Goal: Information Seeking & Learning: Learn about a topic

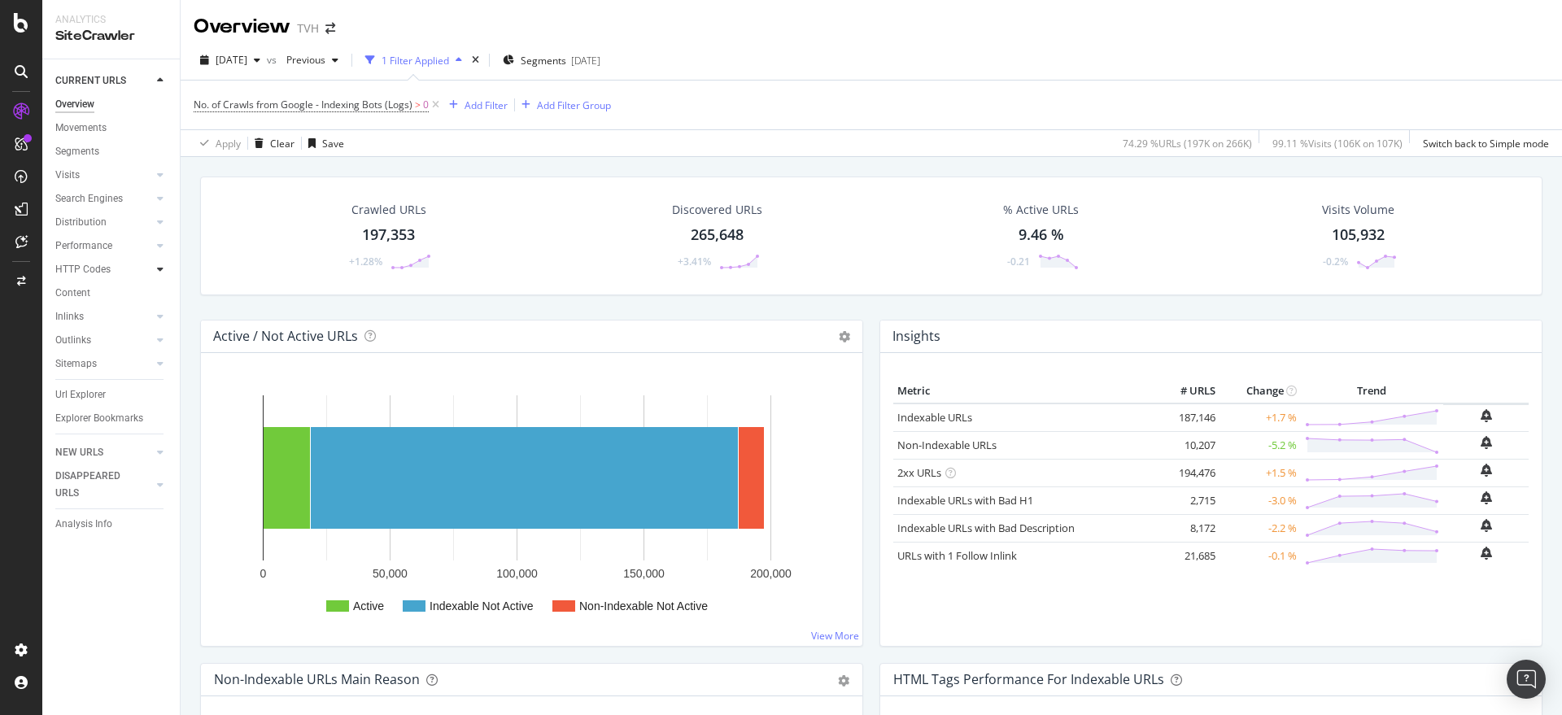
click at [159, 267] on icon at bounding box center [160, 269] width 7 height 10
click at [159, 382] on icon at bounding box center [160, 387] width 7 height 10
click at [155, 412] on div at bounding box center [160, 411] width 16 height 16
click at [156, 429] on div at bounding box center [160, 434] width 16 height 16
click at [96, 408] on div "Insights" at bounding box center [80, 411] width 35 height 17
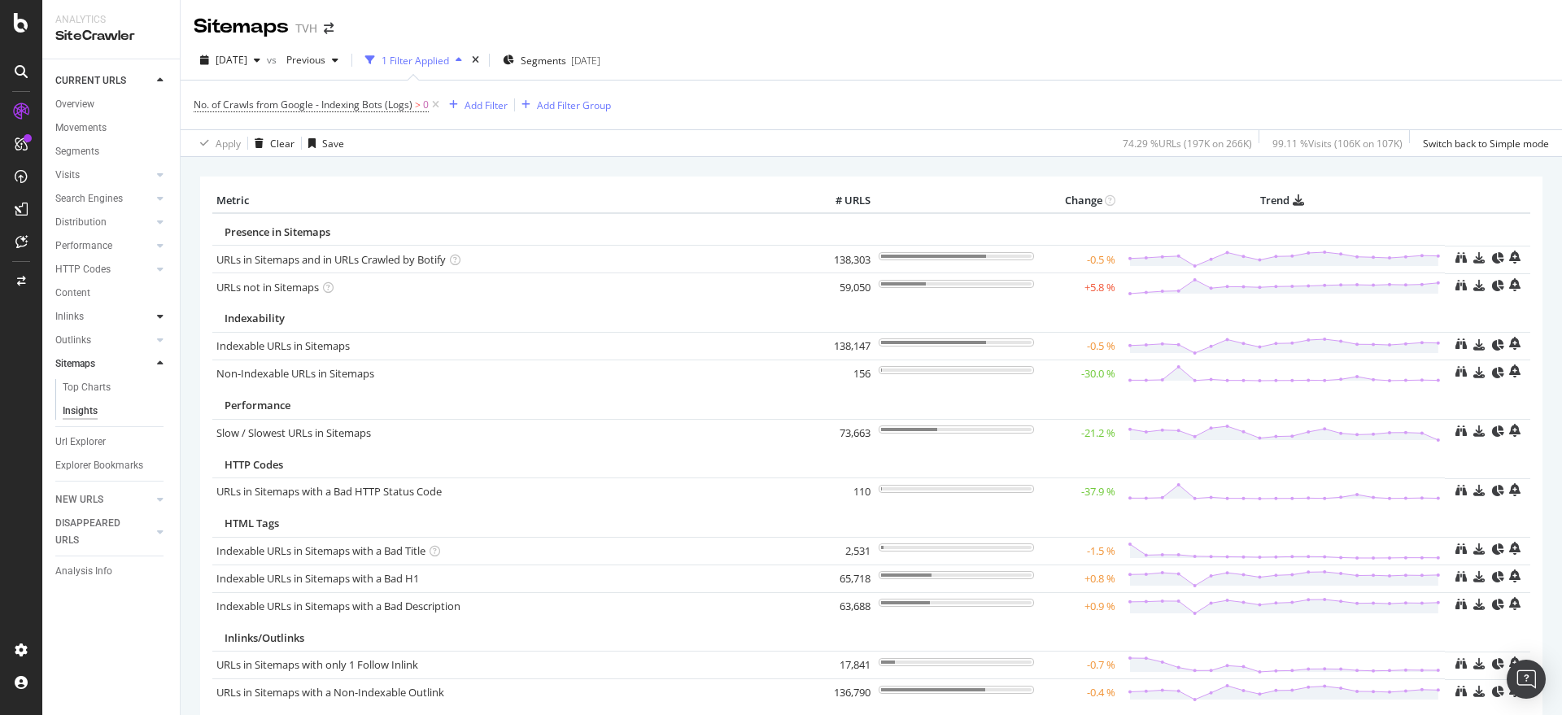
click at [165, 315] on div at bounding box center [160, 316] width 16 height 16
click at [161, 403] on div "Outlinks" at bounding box center [117, 411] width 124 height 24
click at [160, 406] on icon at bounding box center [160, 411] width 7 height 10
click at [162, 436] on icon at bounding box center [160, 435] width 7 height 10
click at [155, 496] on div at bounding box center [160, 499] width 16 height 16
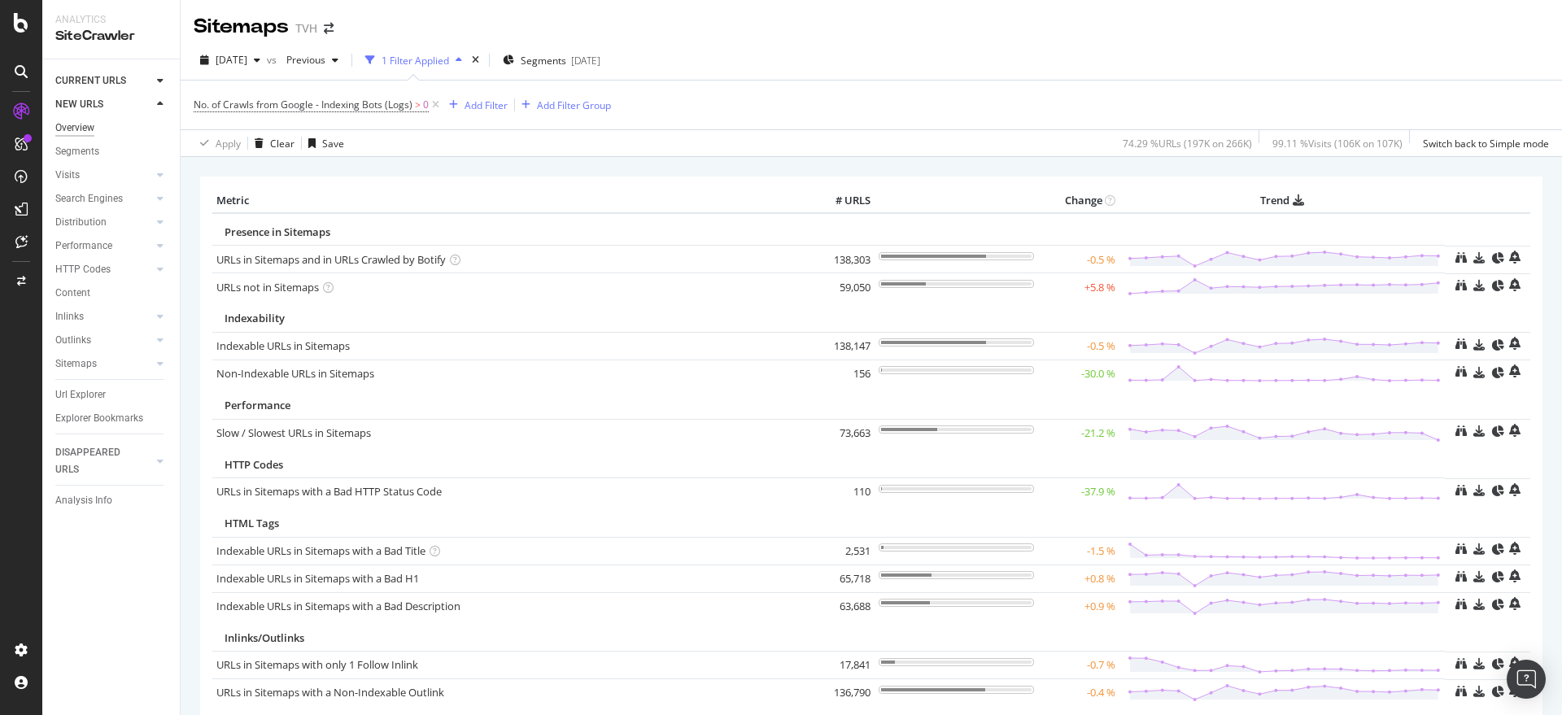
click at [79, 125] on div "Overview" at bounding box center [74, 128] width 39 height 17
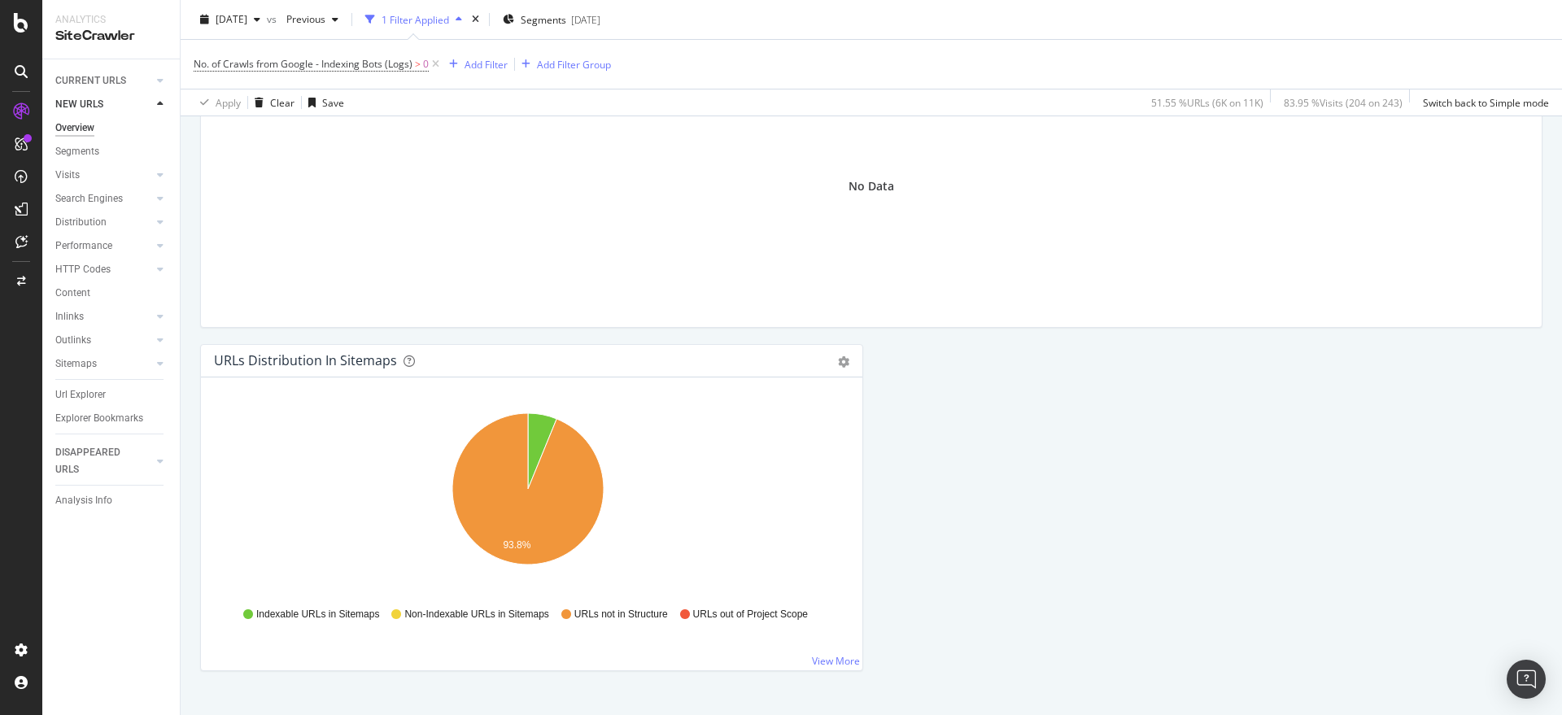
scroll to position [1721, 0]
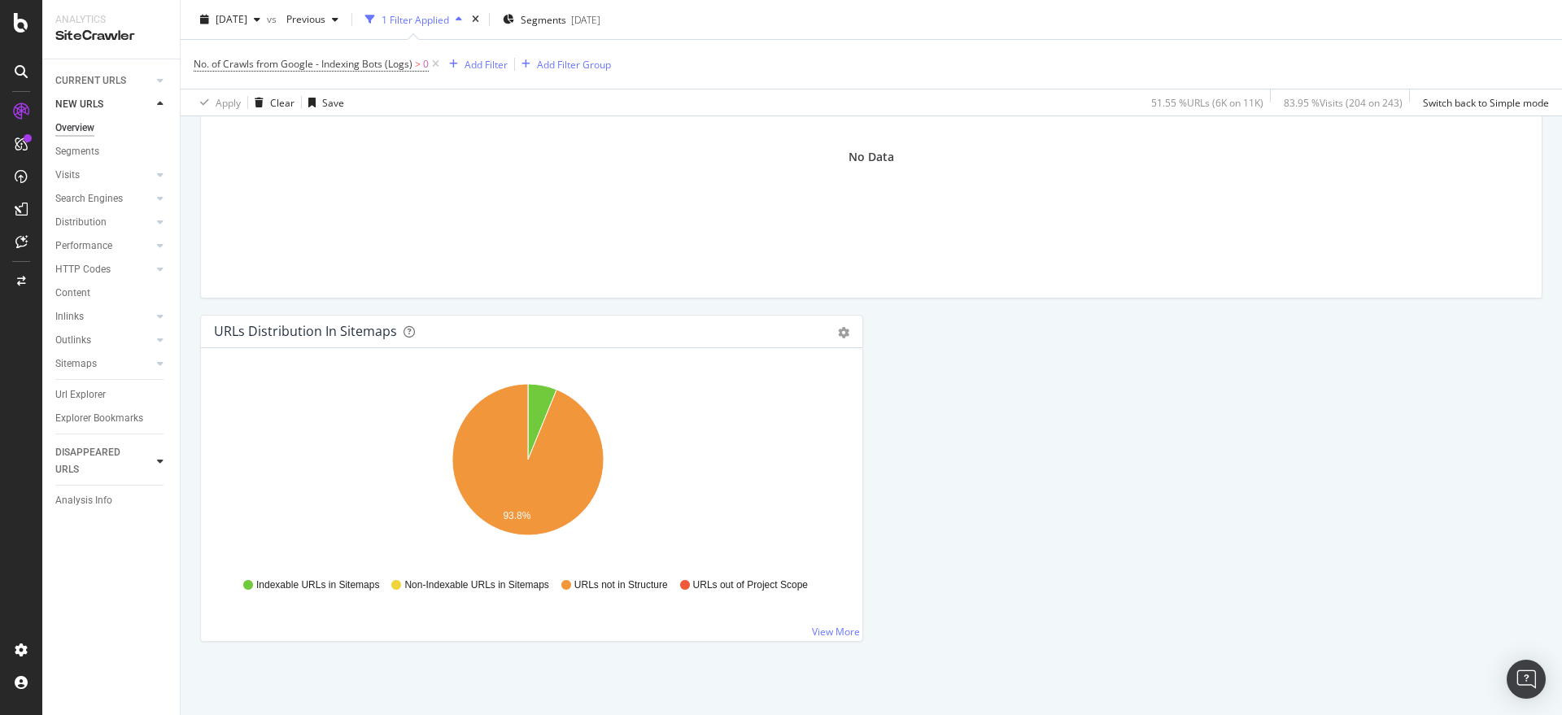
click at [160, 463] on icon at bounding box center [160, 461] width 7 height 10
click at [159, 402] on icon at bounding box center [160, 404] width 7 height 10
click at [160, 386] on div at bounding box center [160, 381] width 16 height 16
click at [159, 360] on icon at bounding box center [160, 357] width 7 height 10
click at [155, 263] on div at bounding box center [160, 263] width 16 height 16
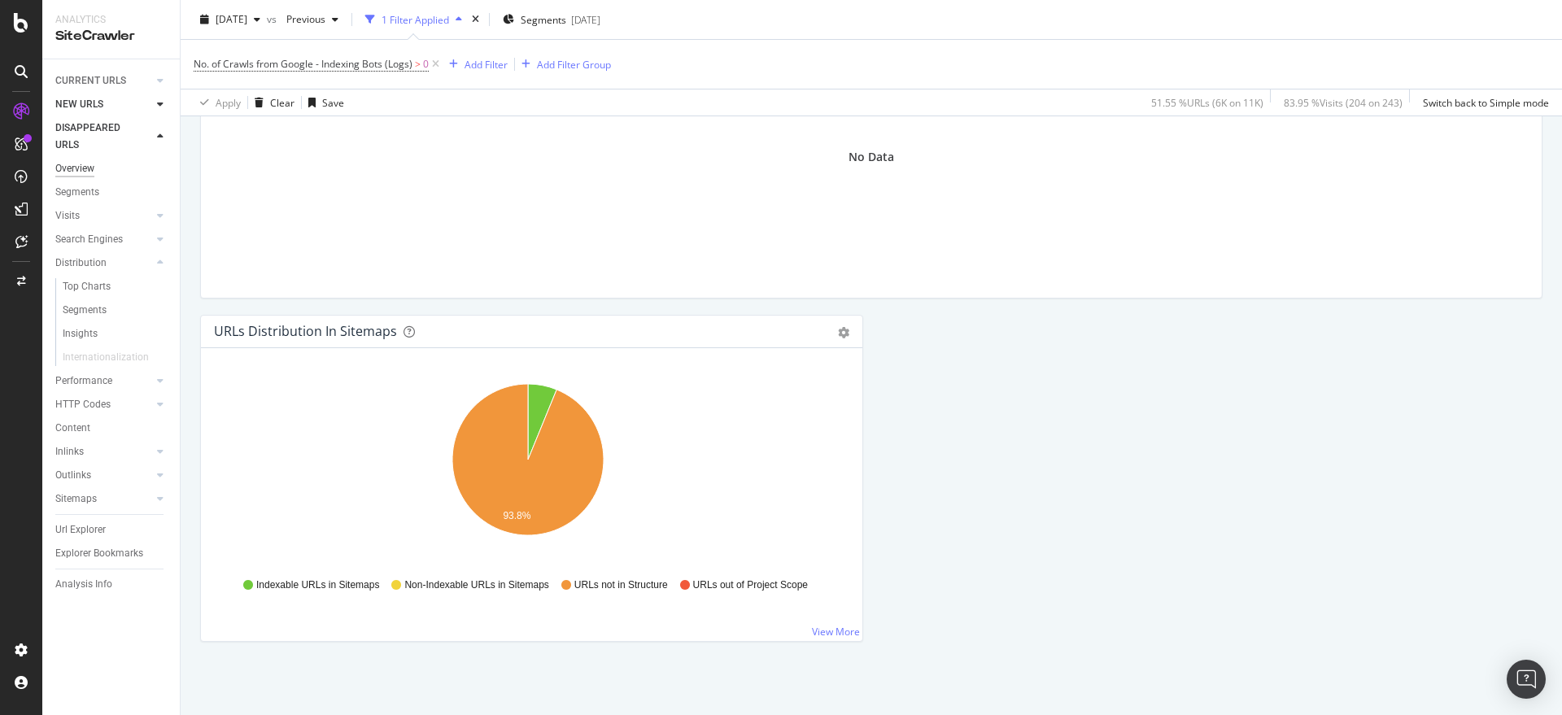
click at [88, 165] on div "Overview" at bounding box center [74, 168] width 39 height 17
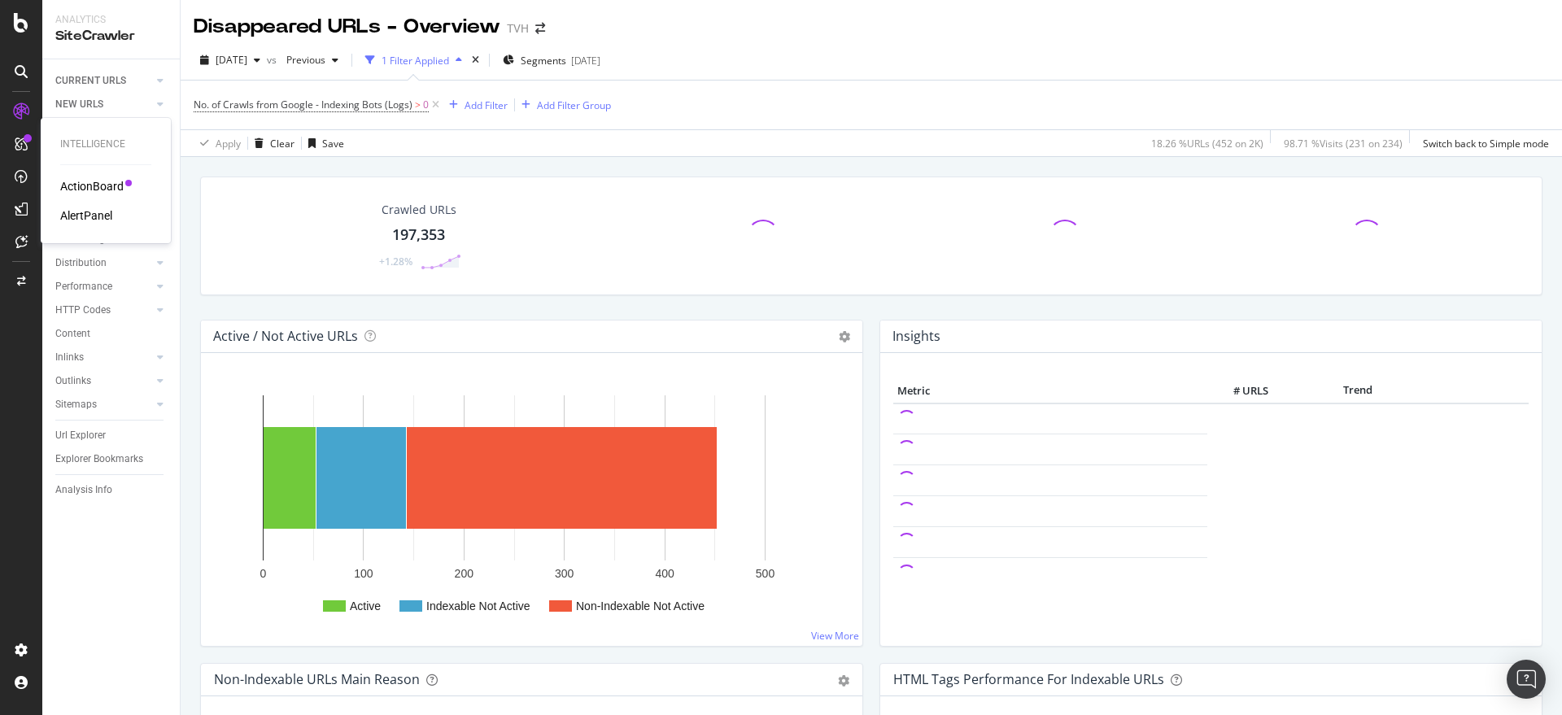
click at [88, 182] on div "ActionBoard" at bounding box center [91, 186] width 63 height 16
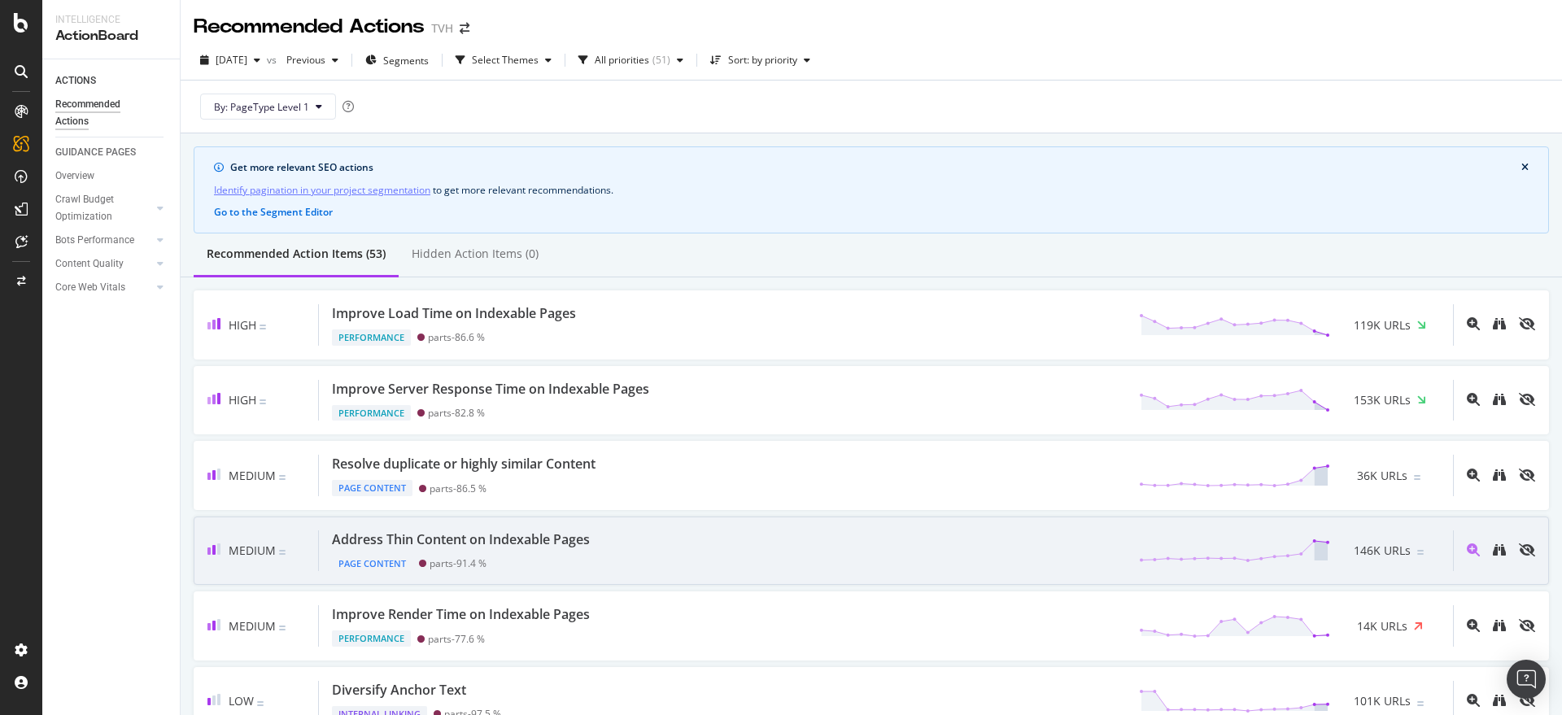
click at [1364, 553] on span "146K URLs" at bounding box center [1382, 551] width 57 height 16
